Goal: Find specific page/section: Find specific page/section

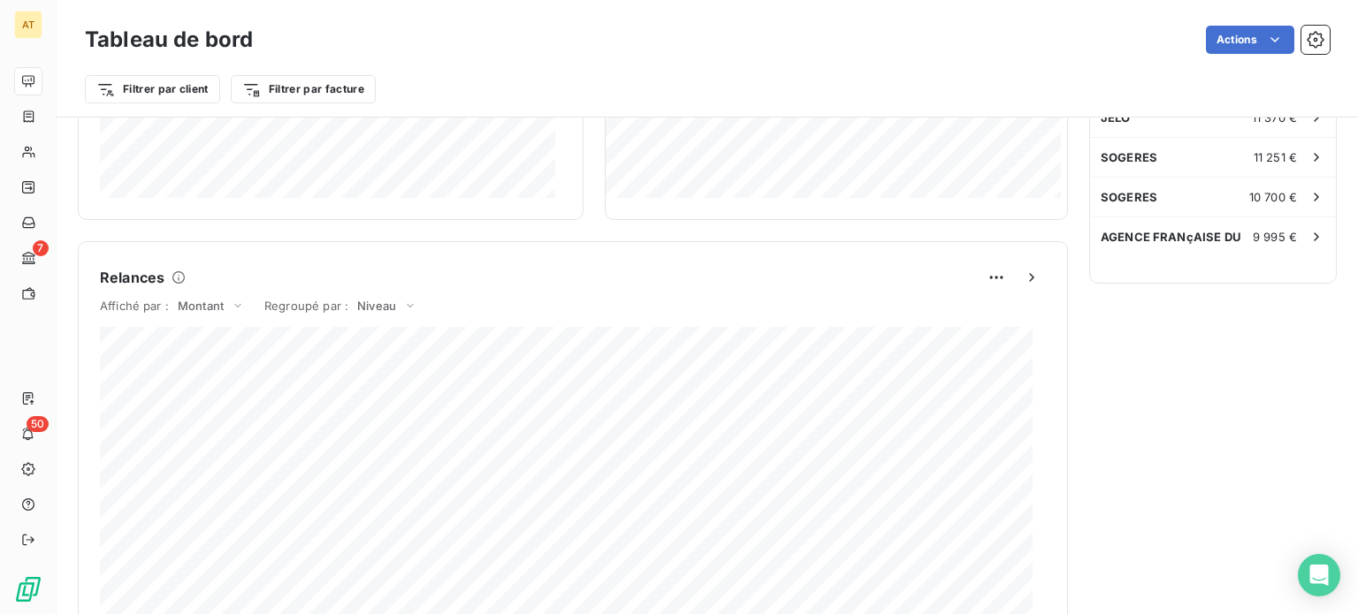
scroll to position [1057, 0]
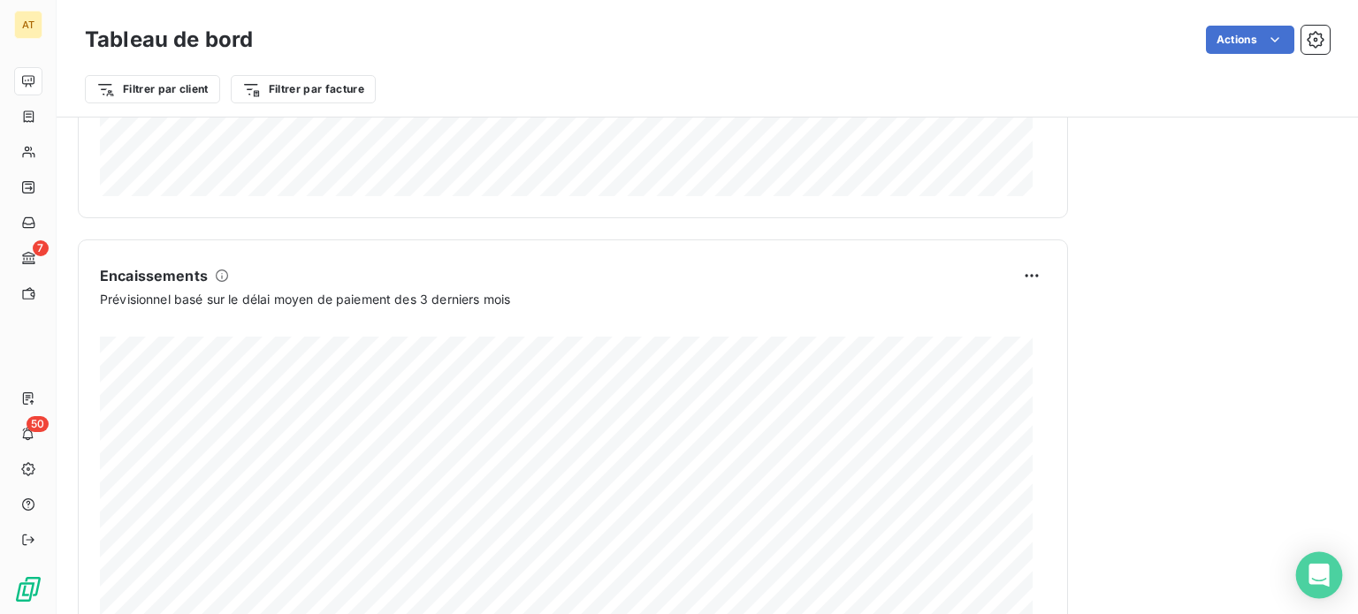
click at [1333, 579] on div "Open Intercom Messenger" at bounding box center [1319, 576] width 47 height 47
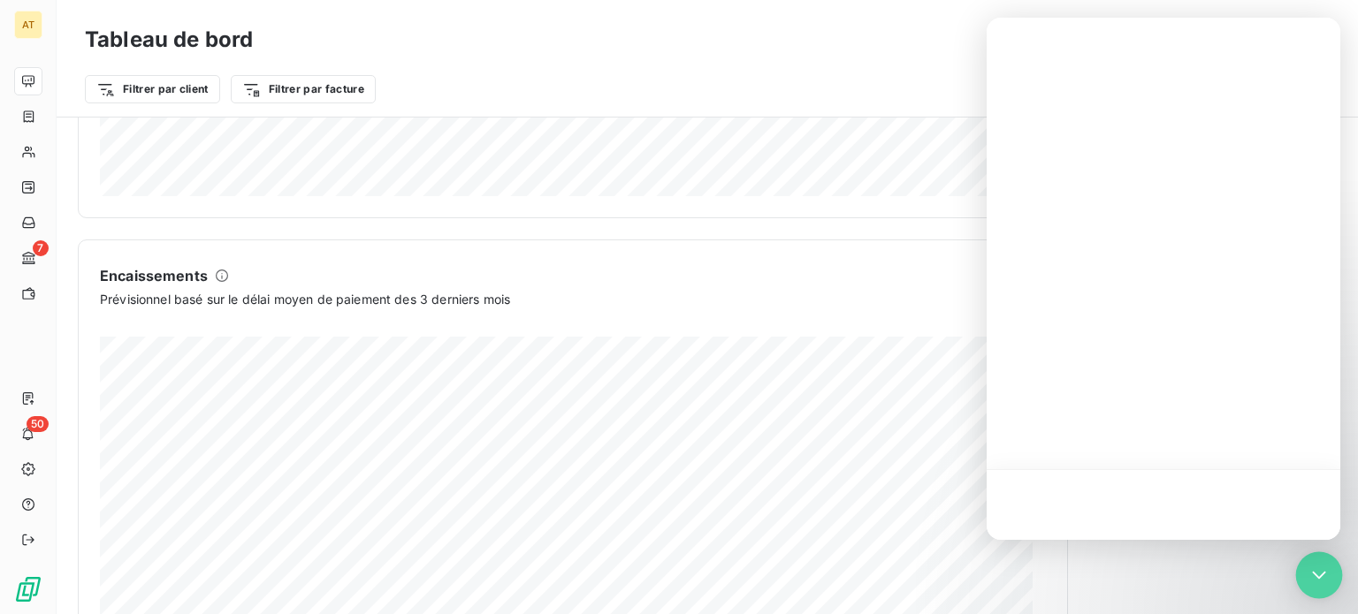
click at [1333, 579] on div "Open Intercom Messenger" at bounding box center [1319, 576] width 47 height 47
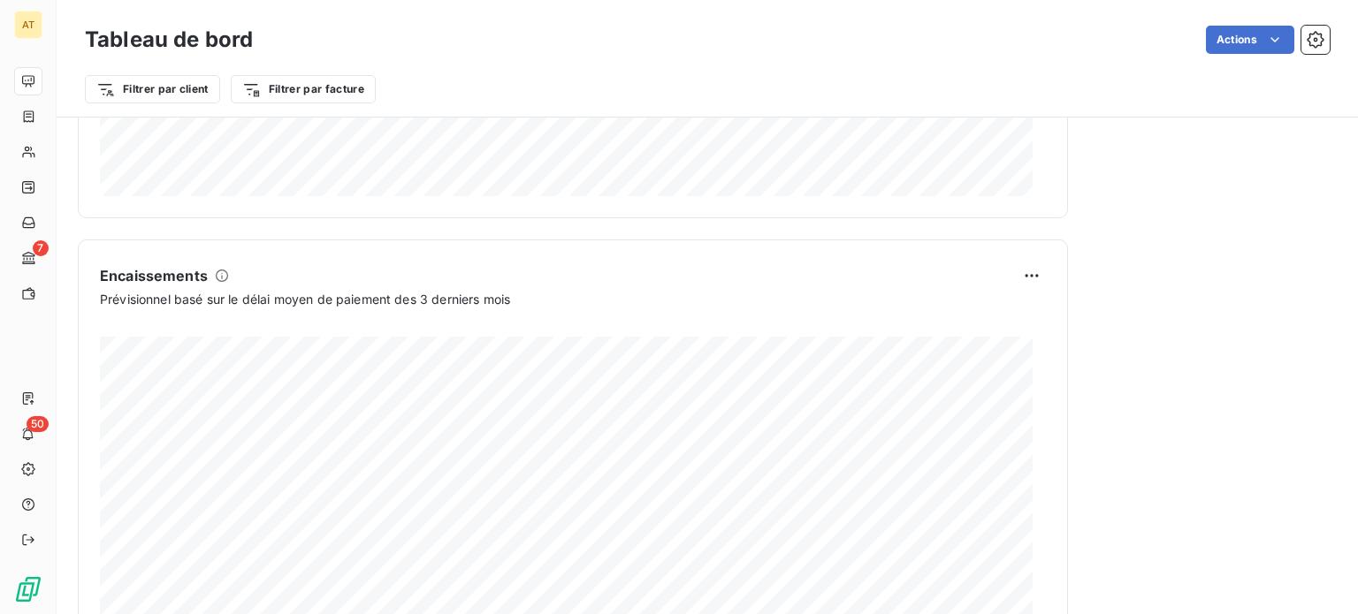
drag, startPoint x: 1333, startPoint y: 579, endPoint x: 1352, endPoint y: 311, distance: 268.5
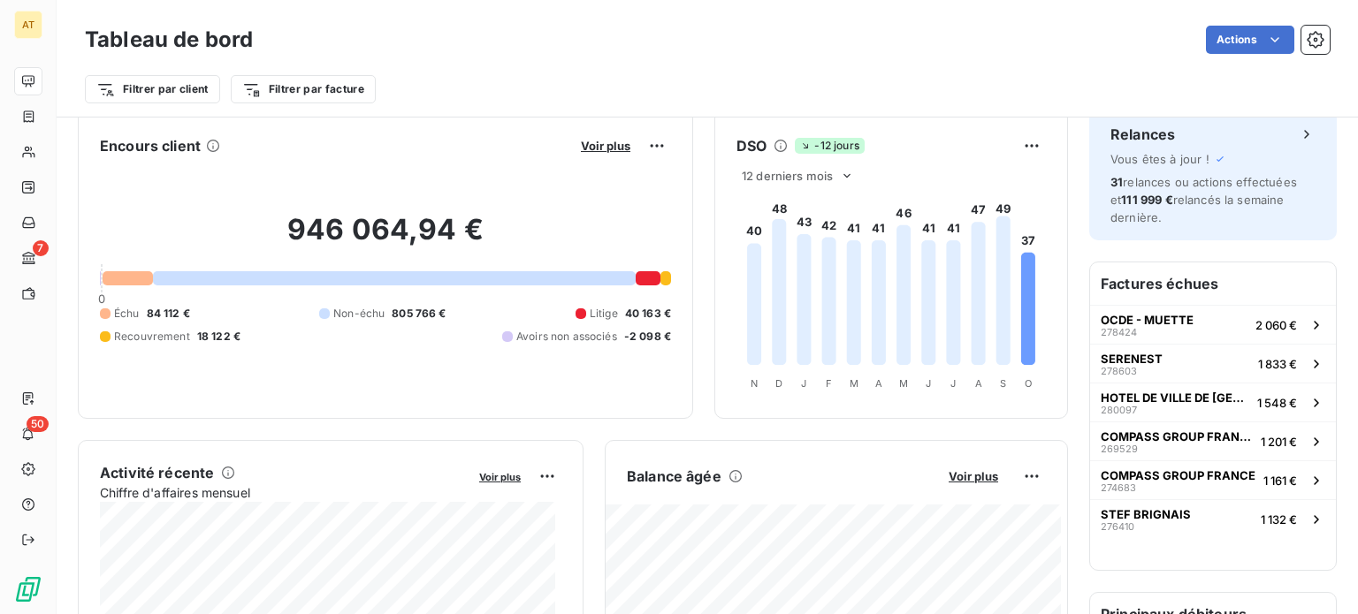
scroll to position [0, 0]
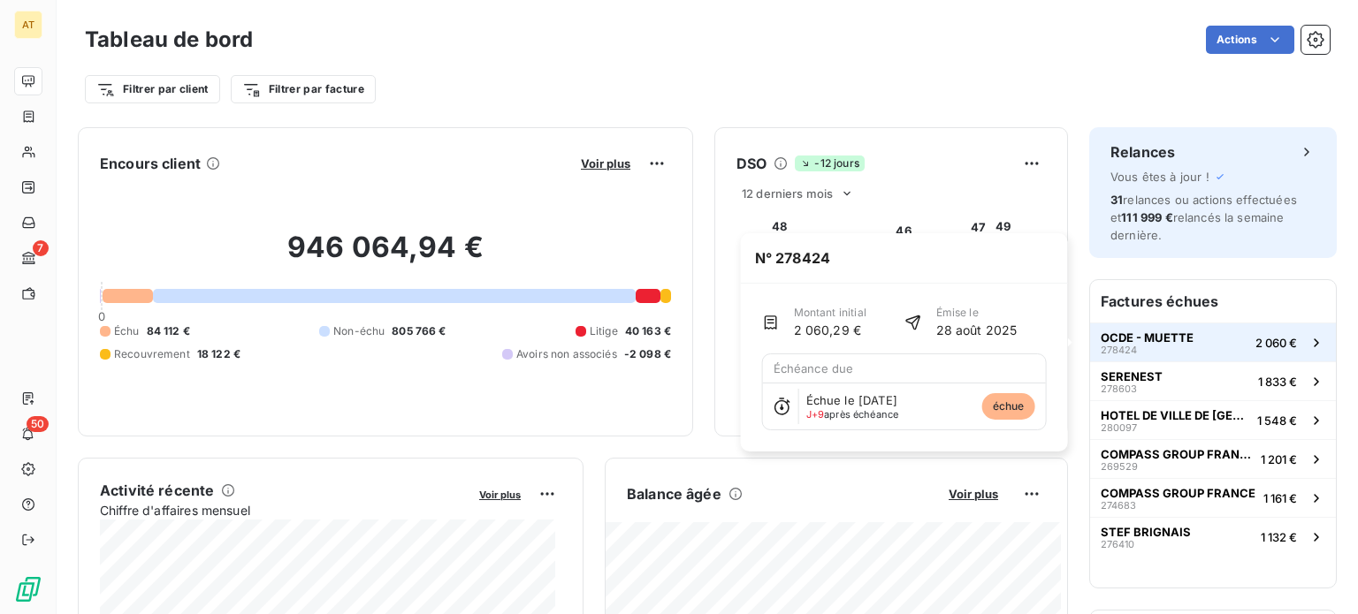
click at [1171, 346] on div "OCDE - MUETTE 278424" at bounding box center [1147, 343] width 93 height 25
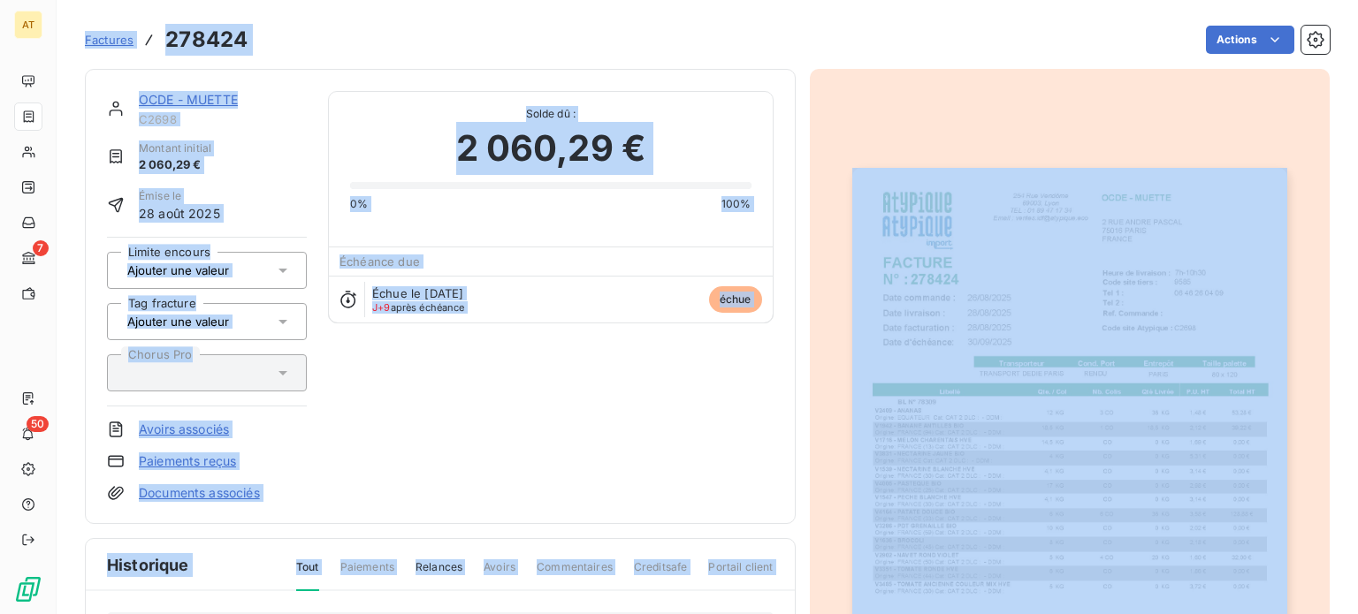
click at [164, 105] on link "OCDE - MUETTE" at bounding box center [188, 99] width 99 height 15
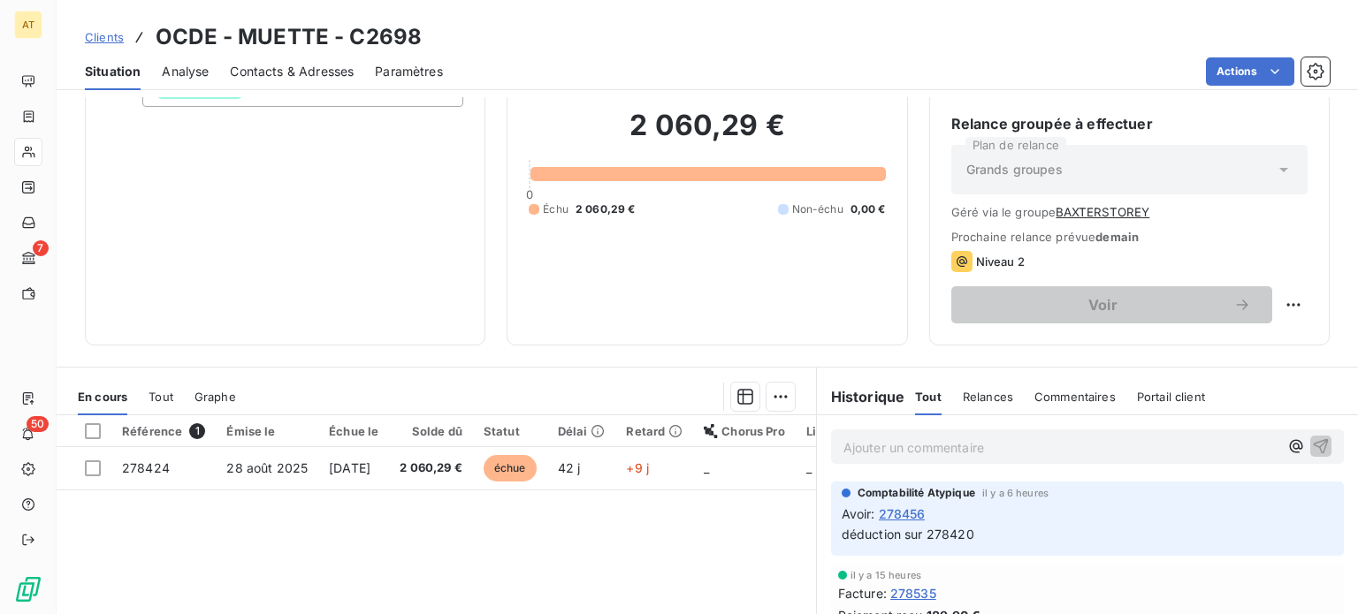
scroll to position [88, 0]
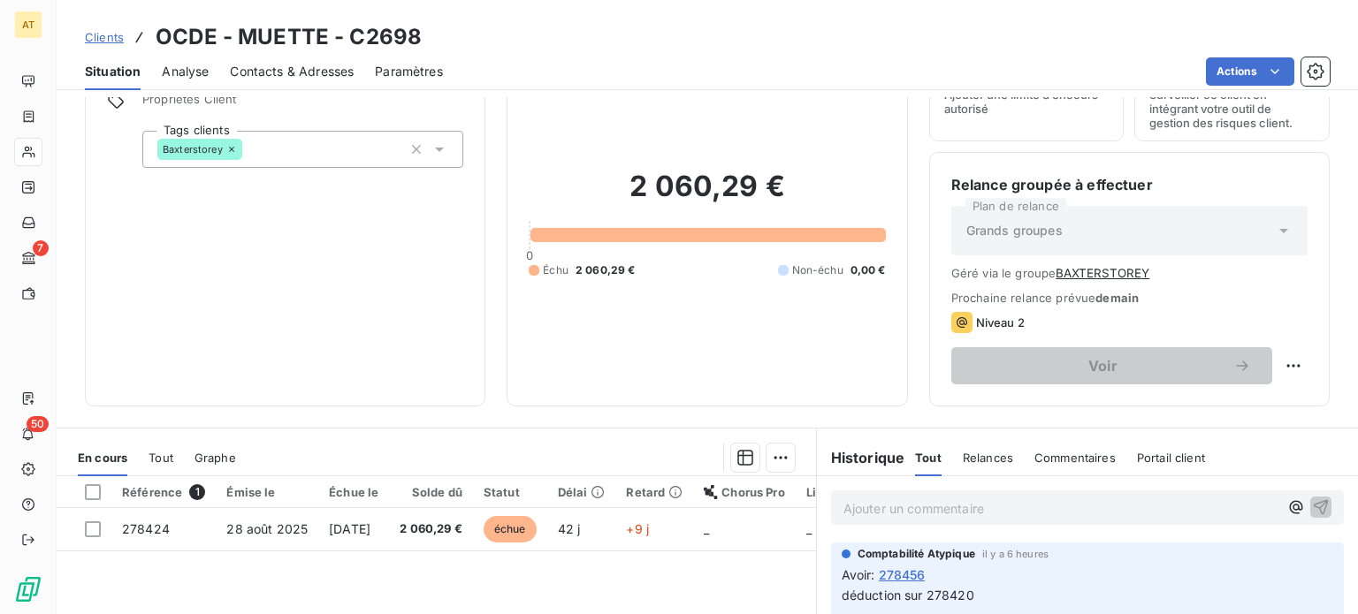
click at [165, 460] on span "Tout" at bounding box center [161, 458] width 25 height 14
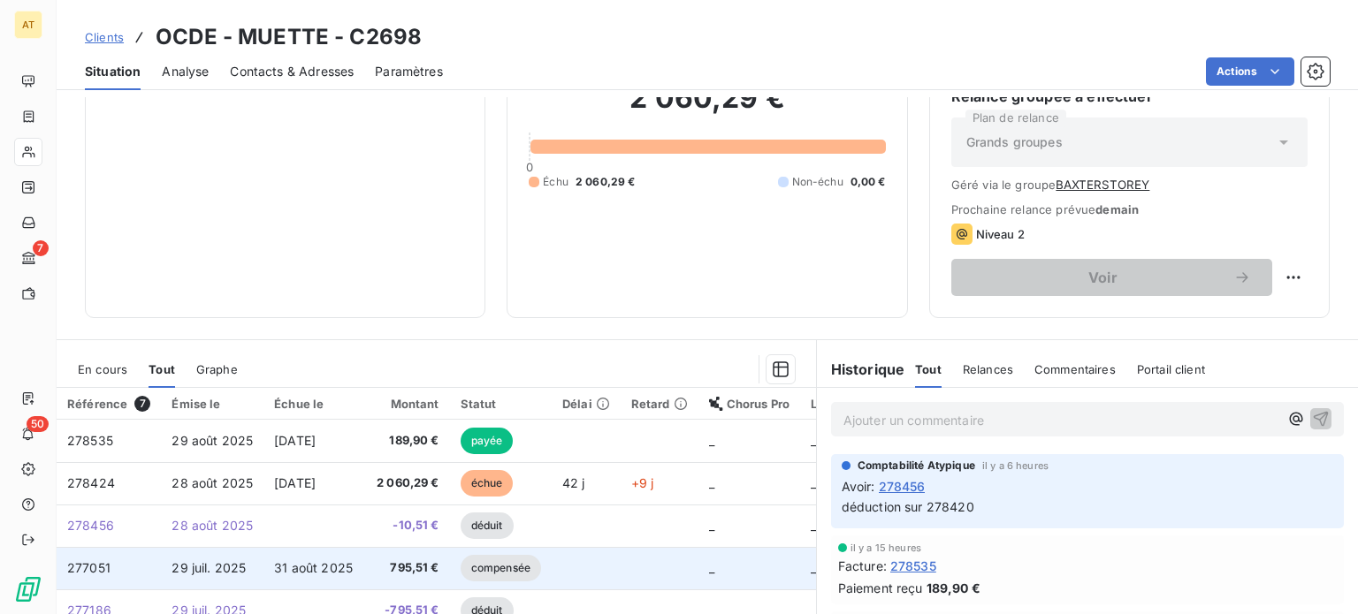
scroll to position [343, 0]
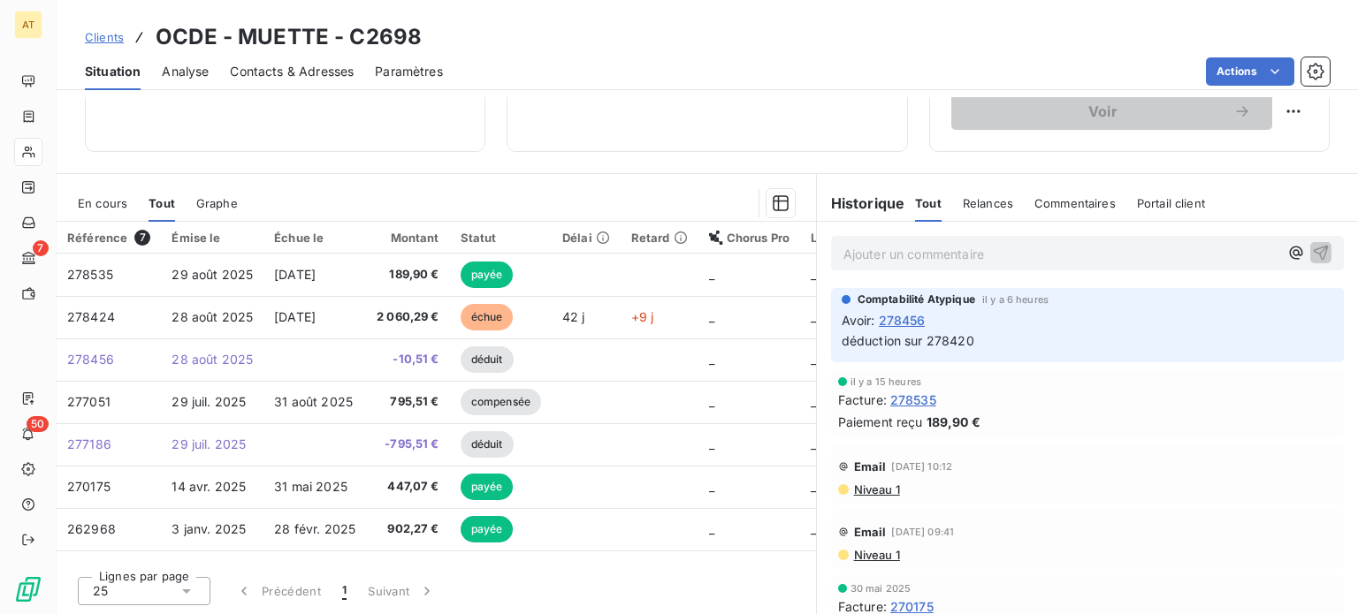
click at [164, 81] on div "Analyse" at bounding box center [185, 71] width 47 height 37
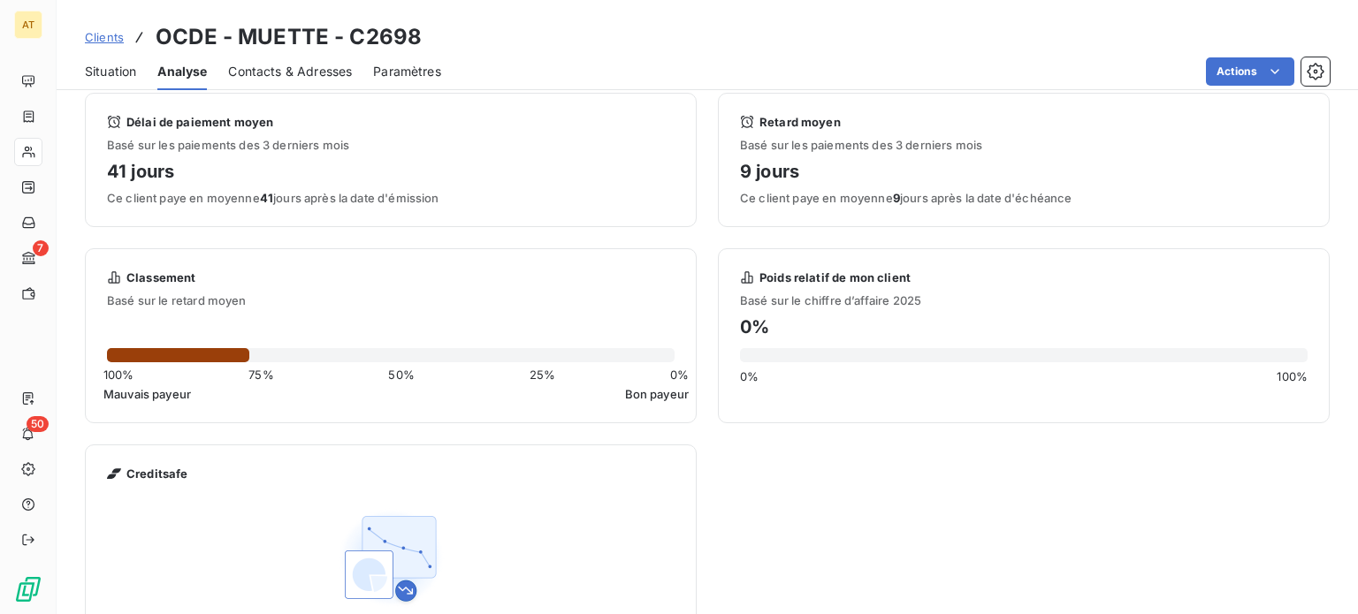
scroll to position [88, 0]
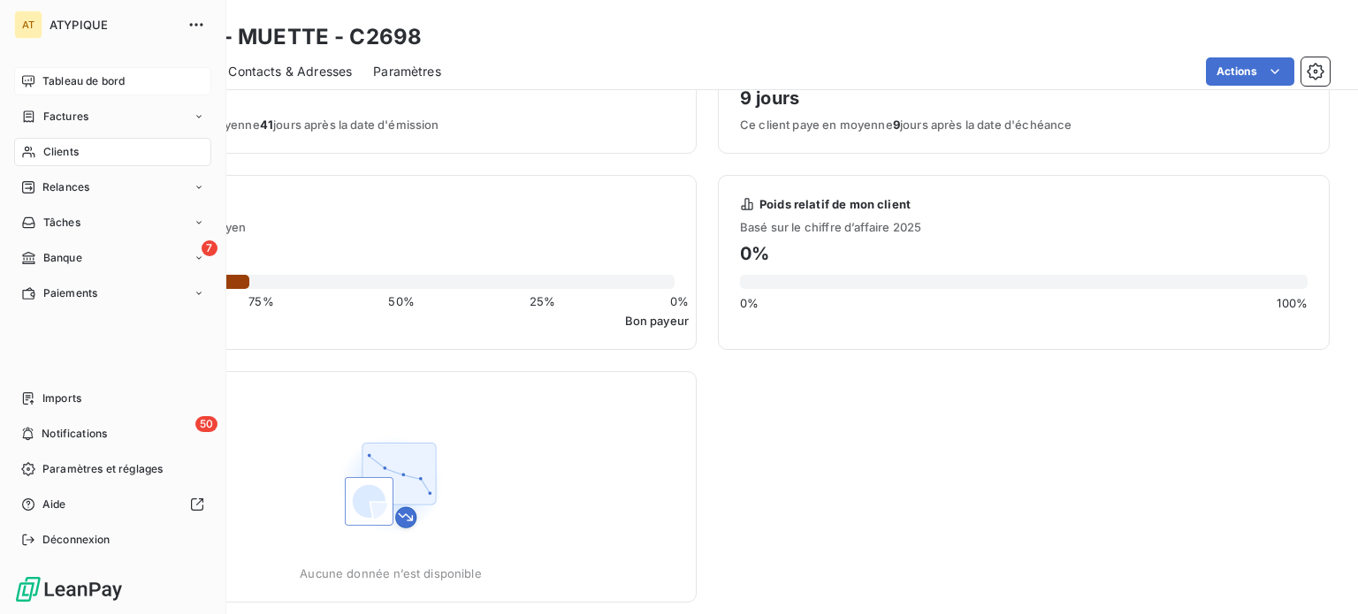
click at [50, 80] on span "Tableau de bord" at bounding box center [83, 81] width 82 height 16
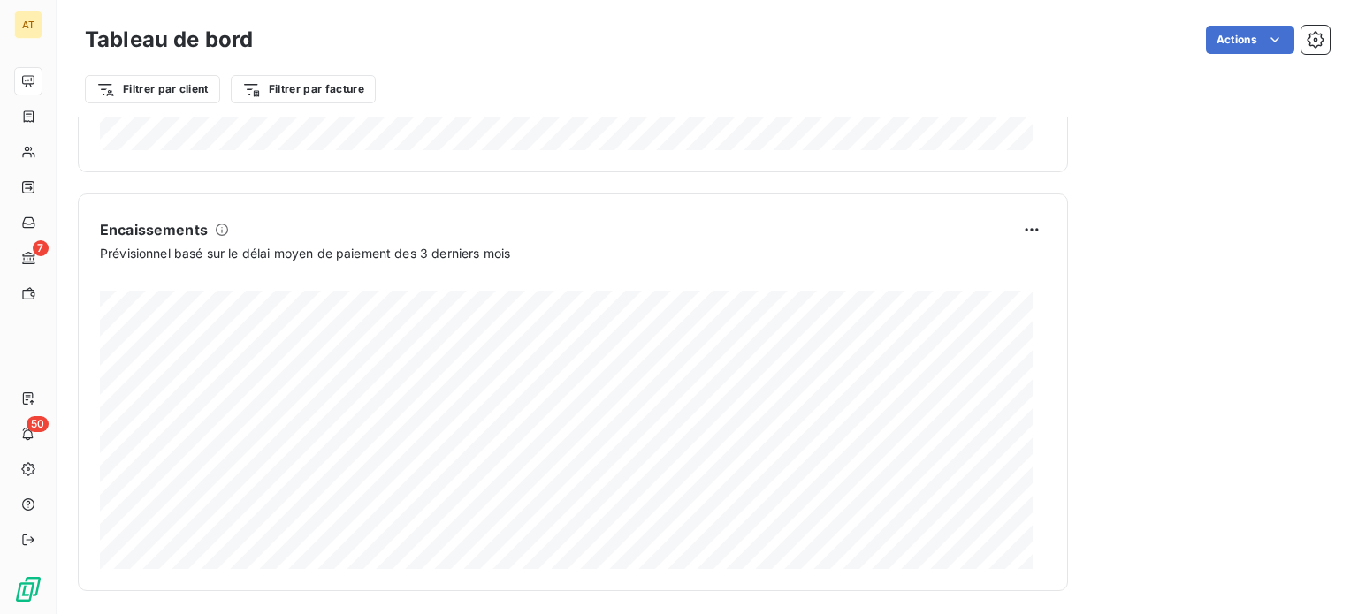
scroll to position [1108, 0]
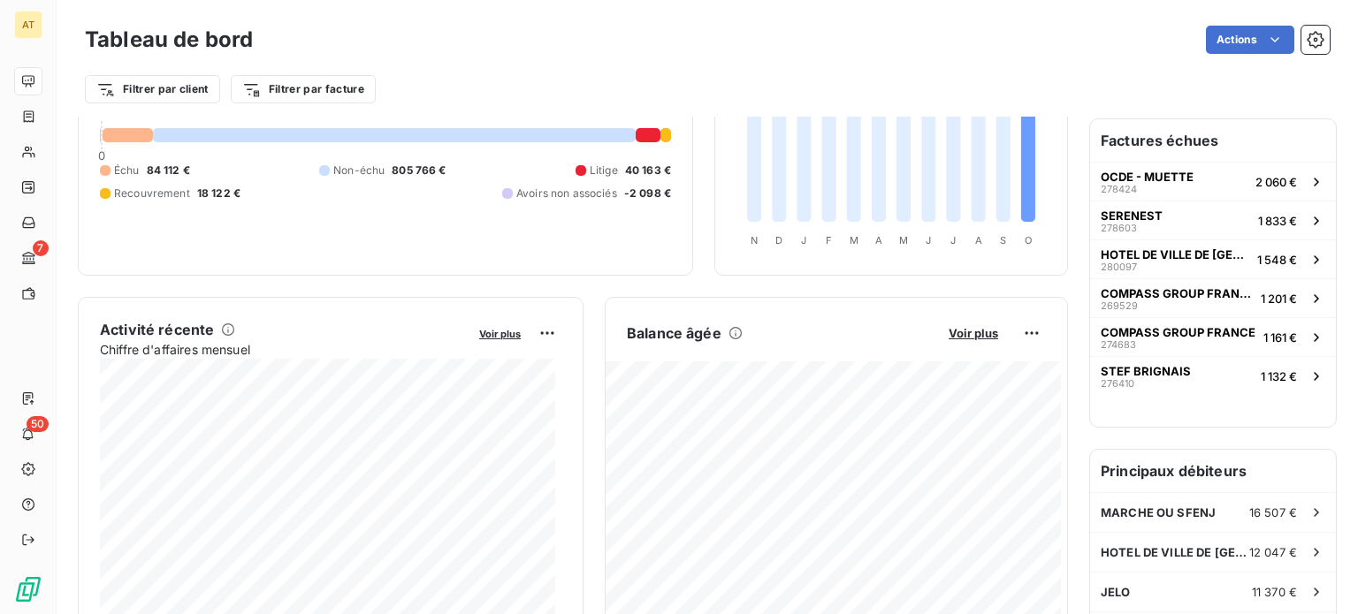
scroll to position [0, 0]
